Goal: Navigation & Orientation: Find specific page/section

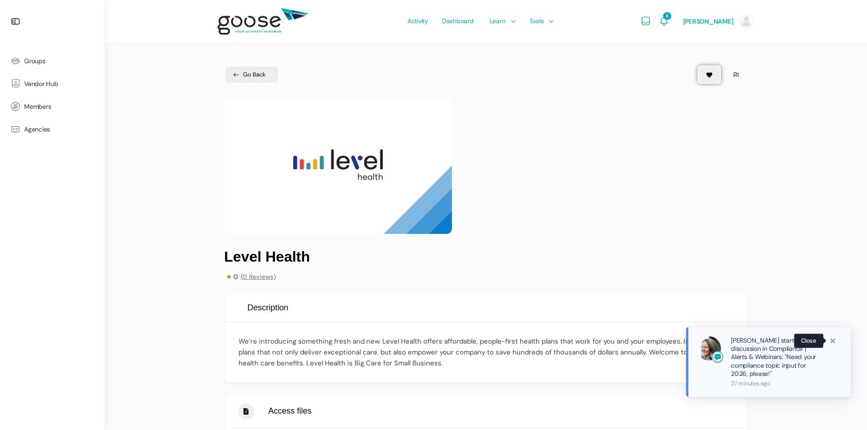
click at [831, 343] on span at bounding box center [832, 340] width 9 height 9
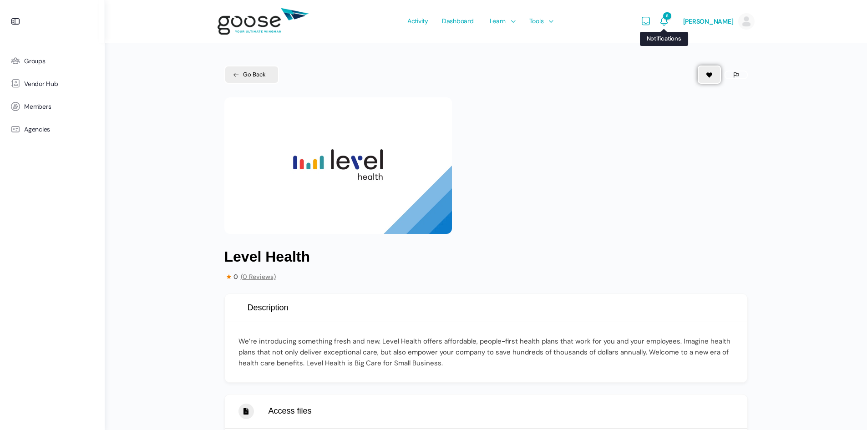
click at [659, 20] on icon "Notifications" at bounding box center [664, 21] width 11 height 11
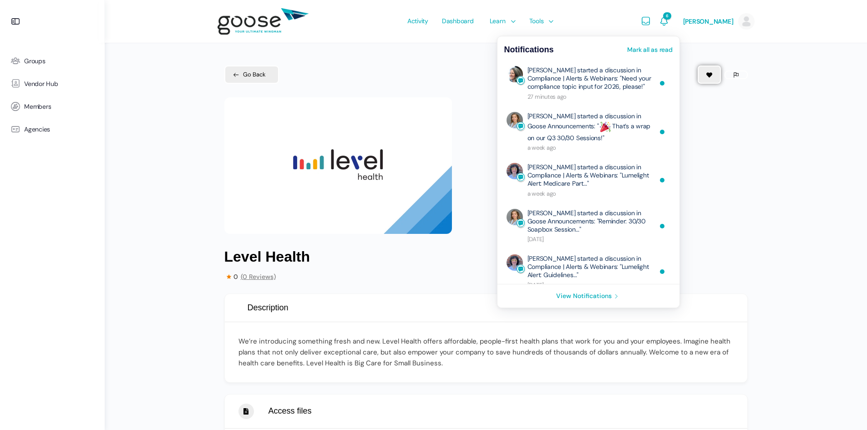
click at [732, 189] on div "1 / 1" at bounding box center [485, 165] width 523 height 137
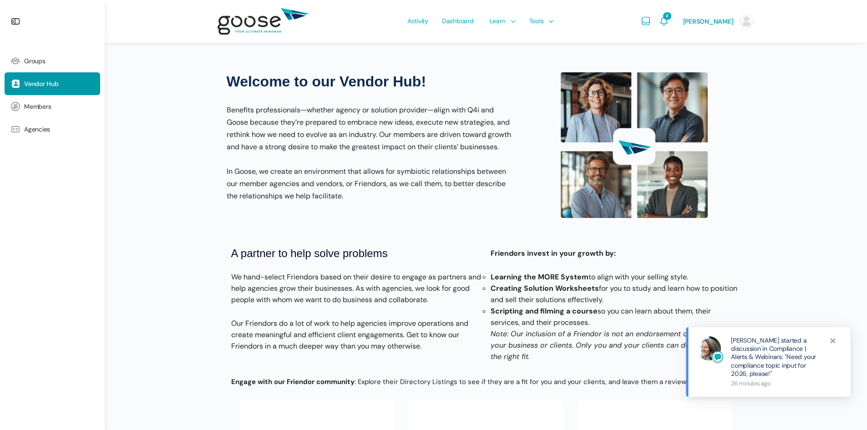
scroll to position [319, 0]
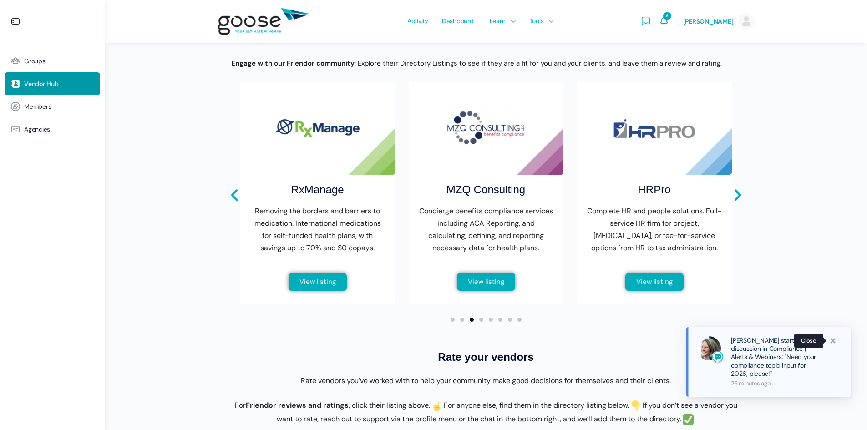
click at [829, 343] on span at bounding box center [832, 340] width 9 height 9
